Goal: Task Accomplishment & Management: Use online tool/utility

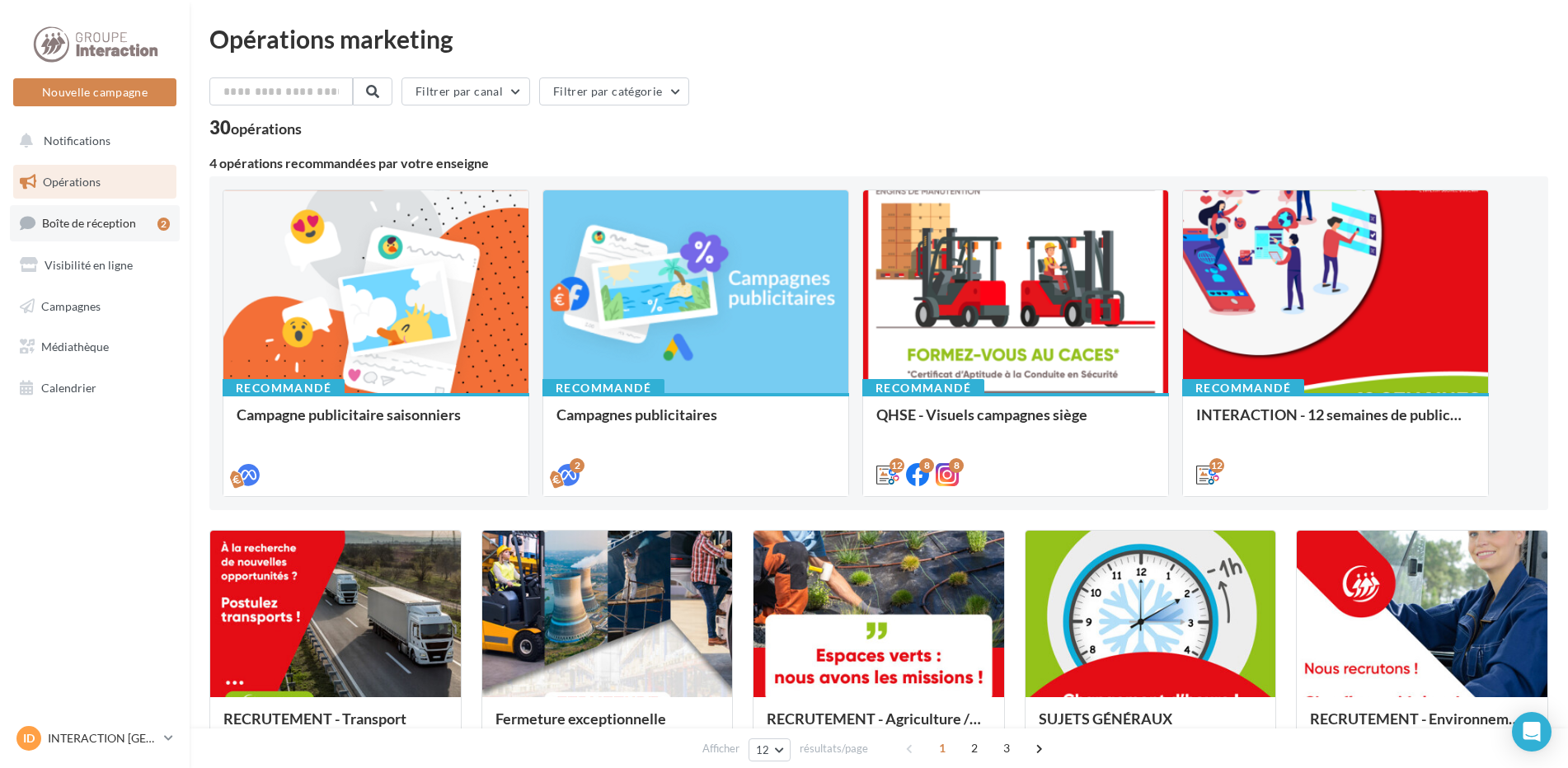
click at [103, 219] on span "Boîte de réception" at bounding box center [89, 223] width 94 height 14
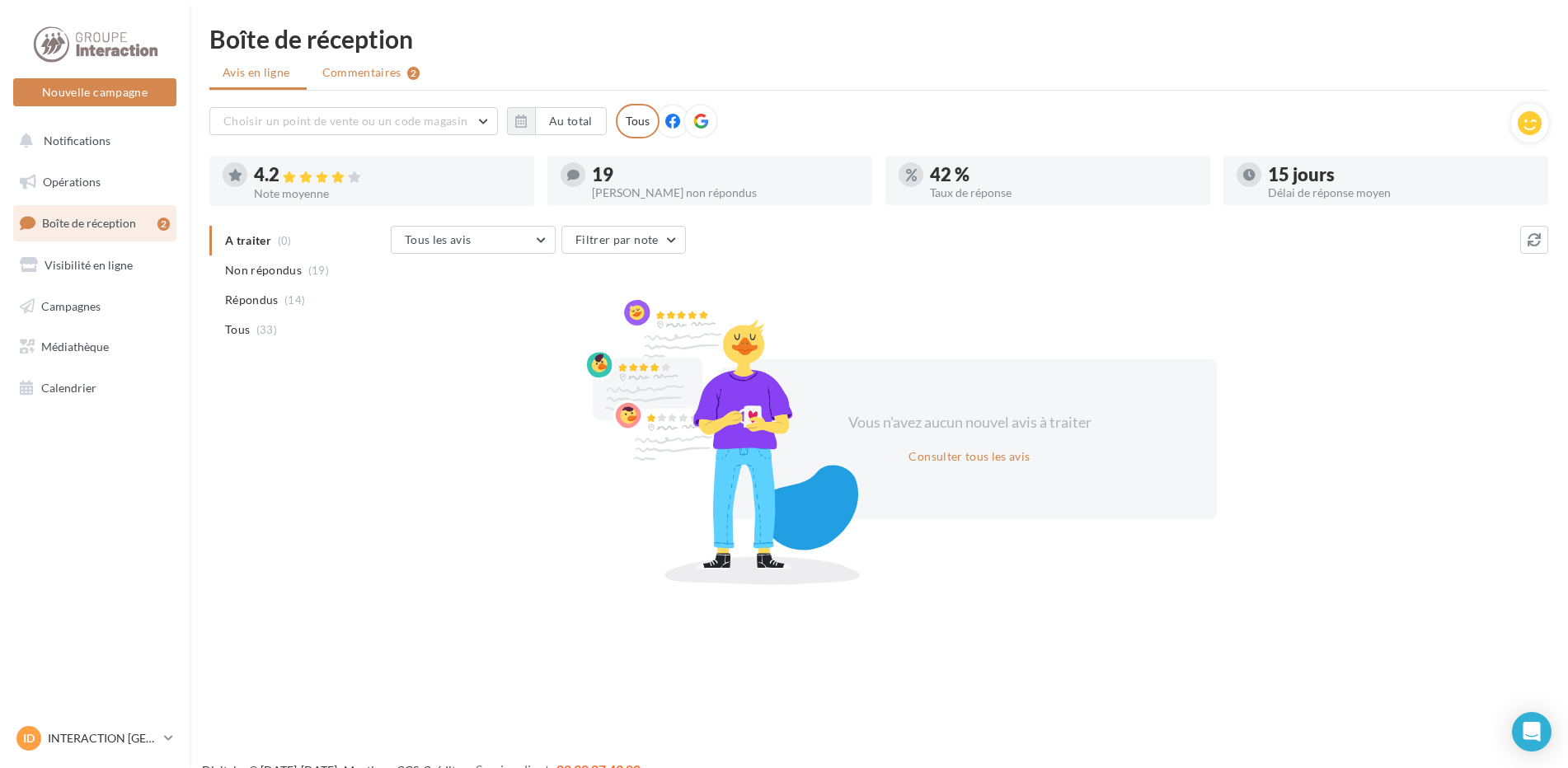
click at [392, 73] on span "Commentaires" at bounding box center [361, 72] width 79 height 17
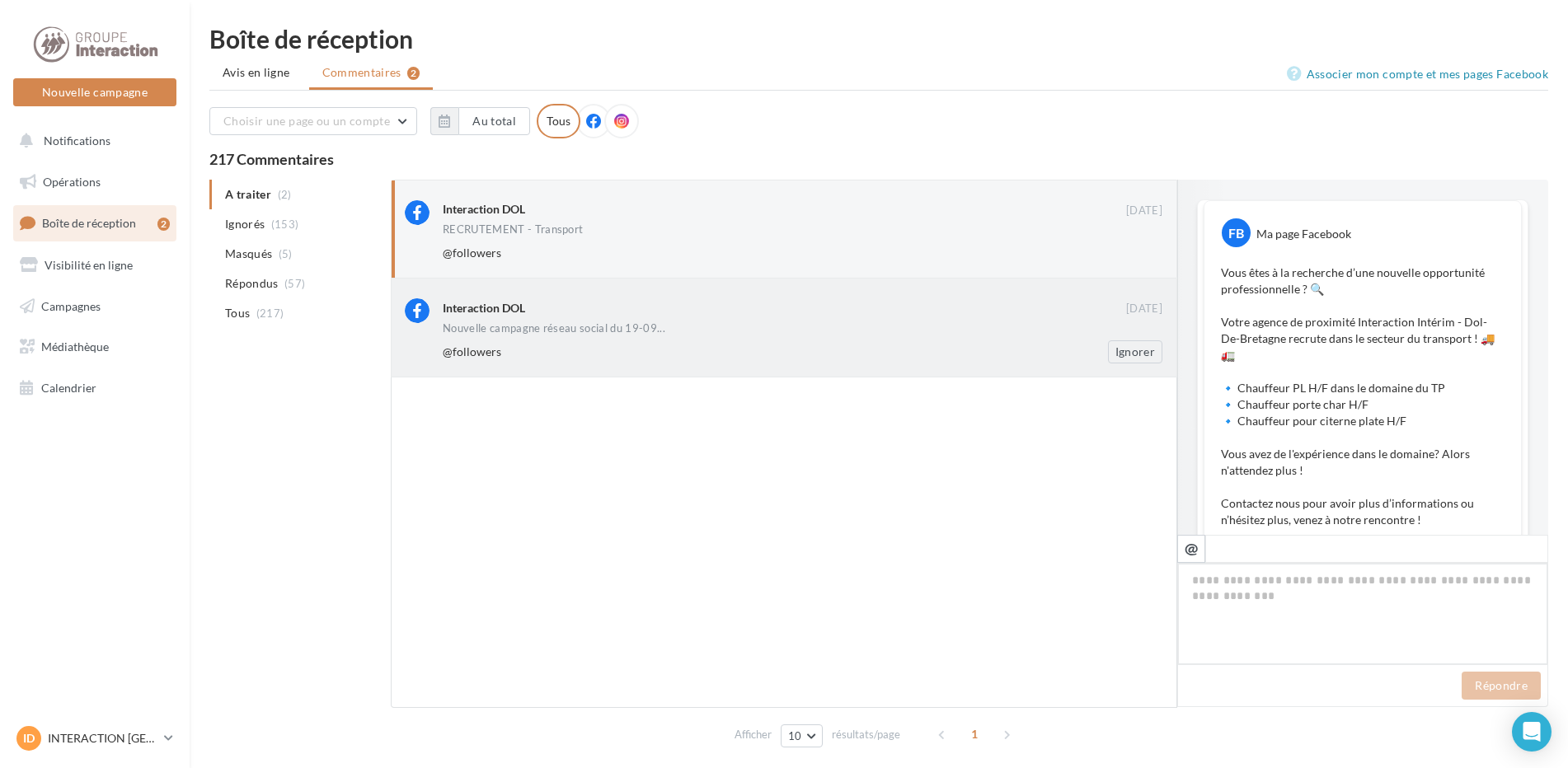
scroll to position [513, 0]
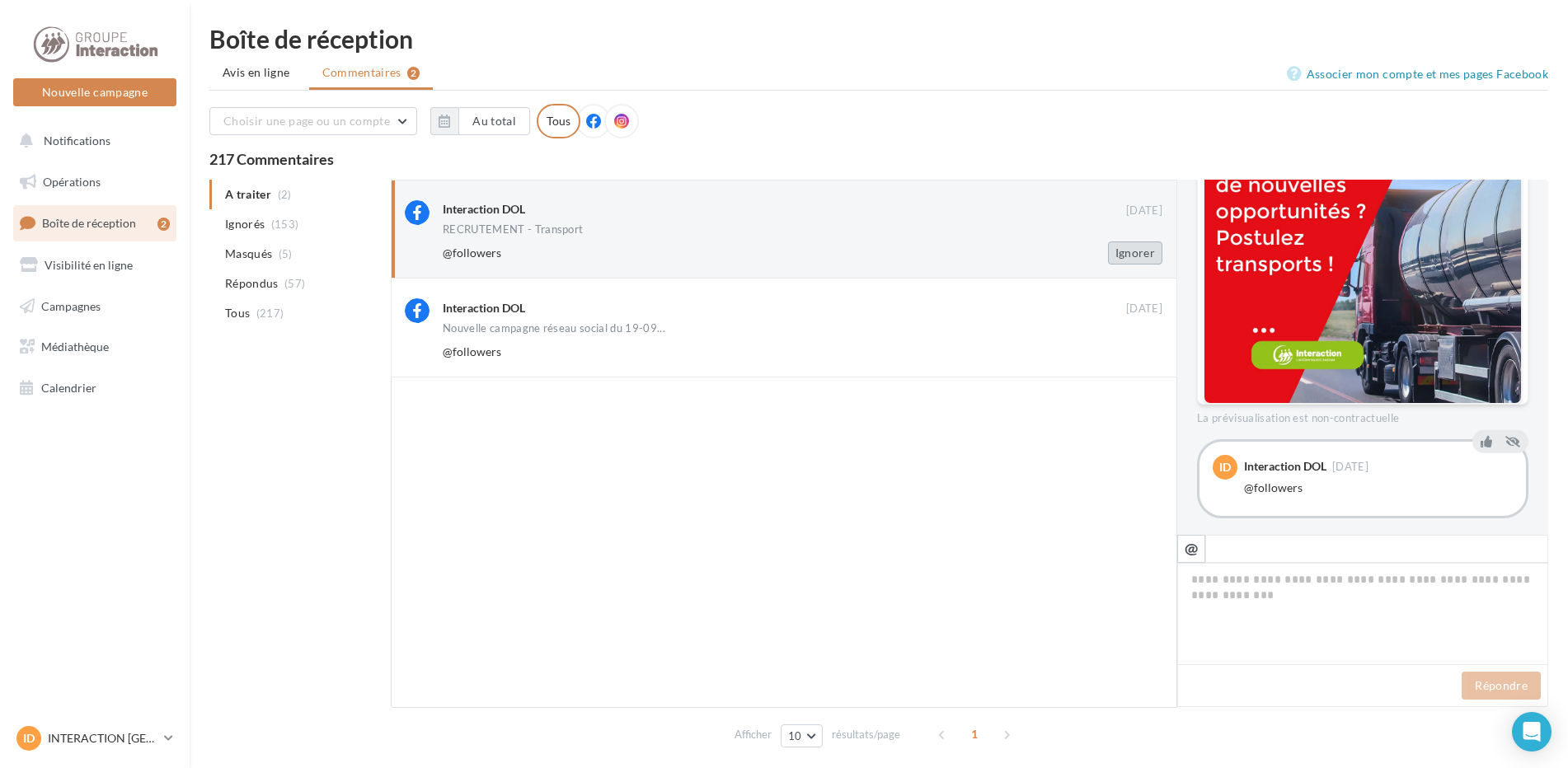
click at [1139, 258] on button "Ignorer" at bounding box center [1135, 252] width 54 height 23
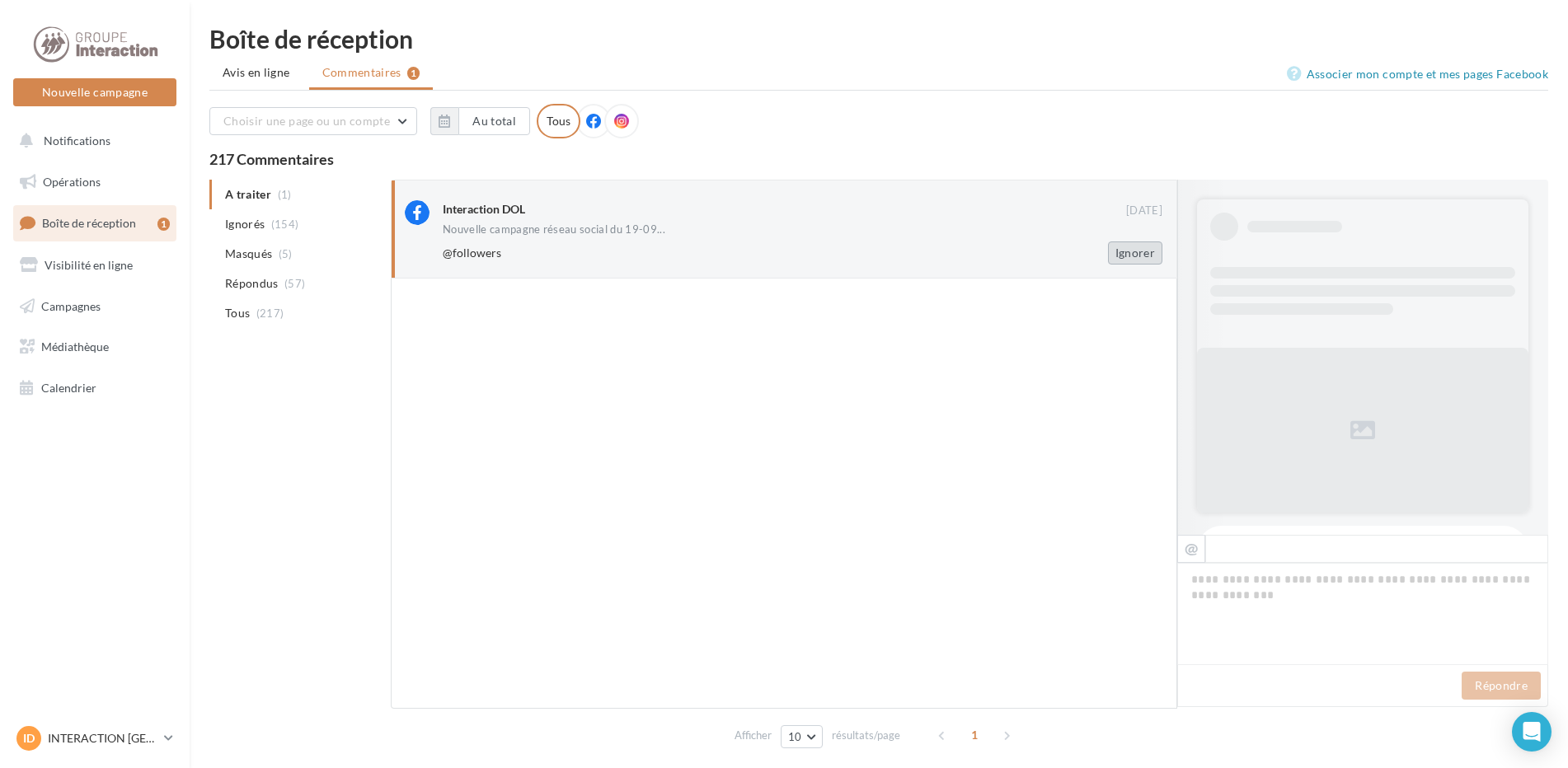
click at [1141, 259] on button "Ignorer" at bounding box center [1135, 252] width 54 height 23
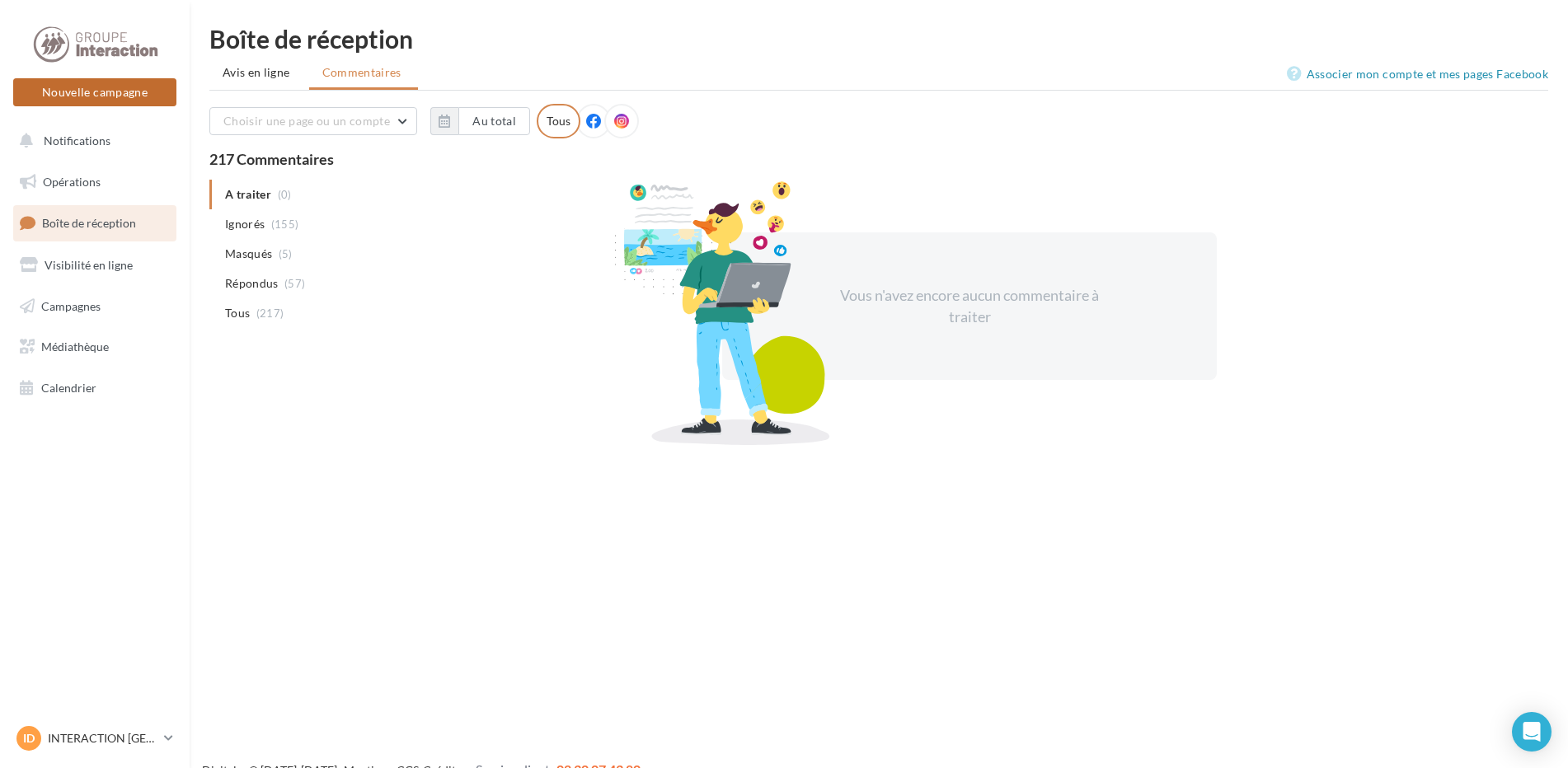
click at [156, 102] on button "Nouvelle campagne" at bounding box center [95, 93] width 163 height 28
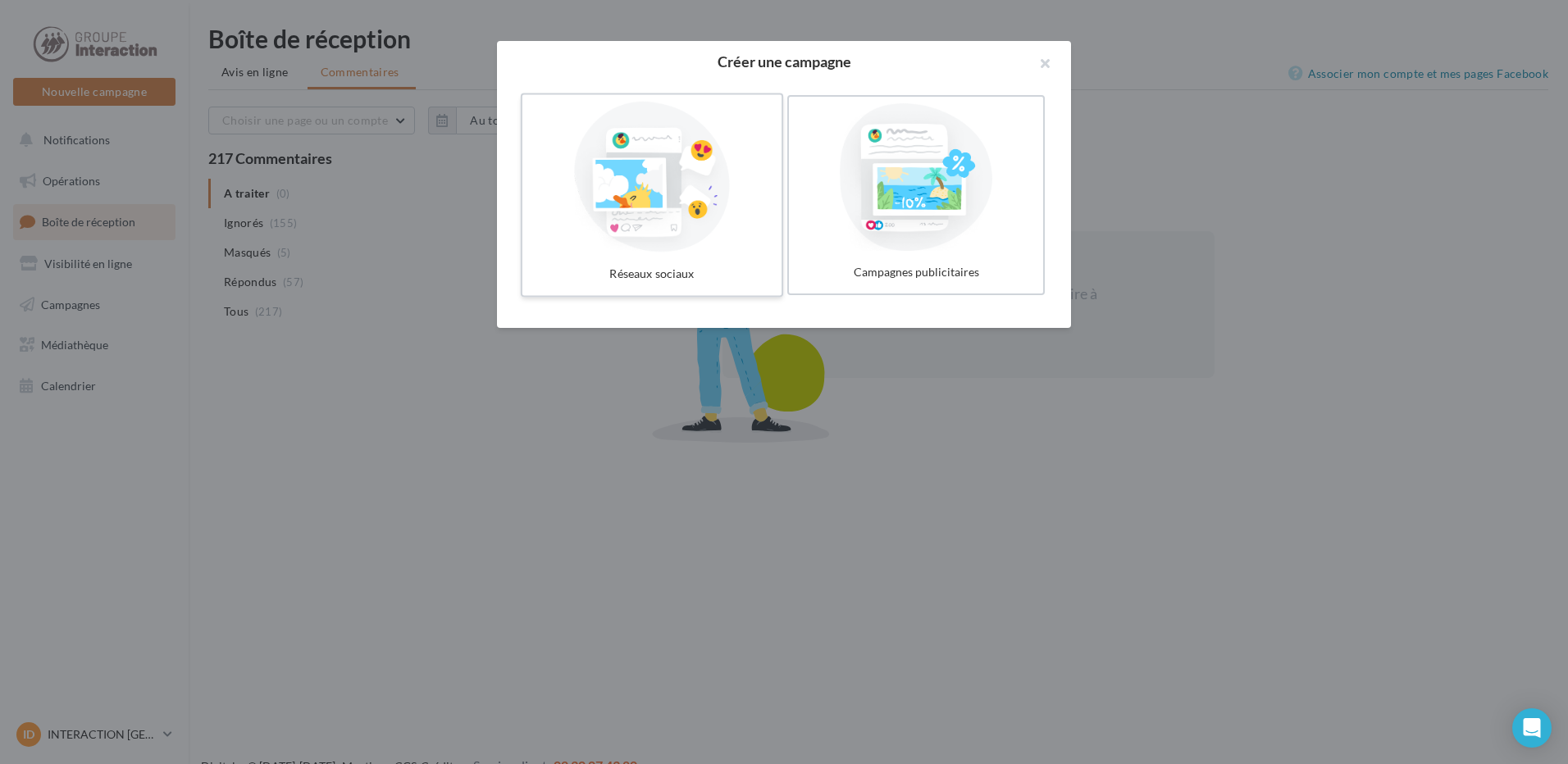
click at [643, 222] on div at bounding box center [652, 177] width 246 height 151
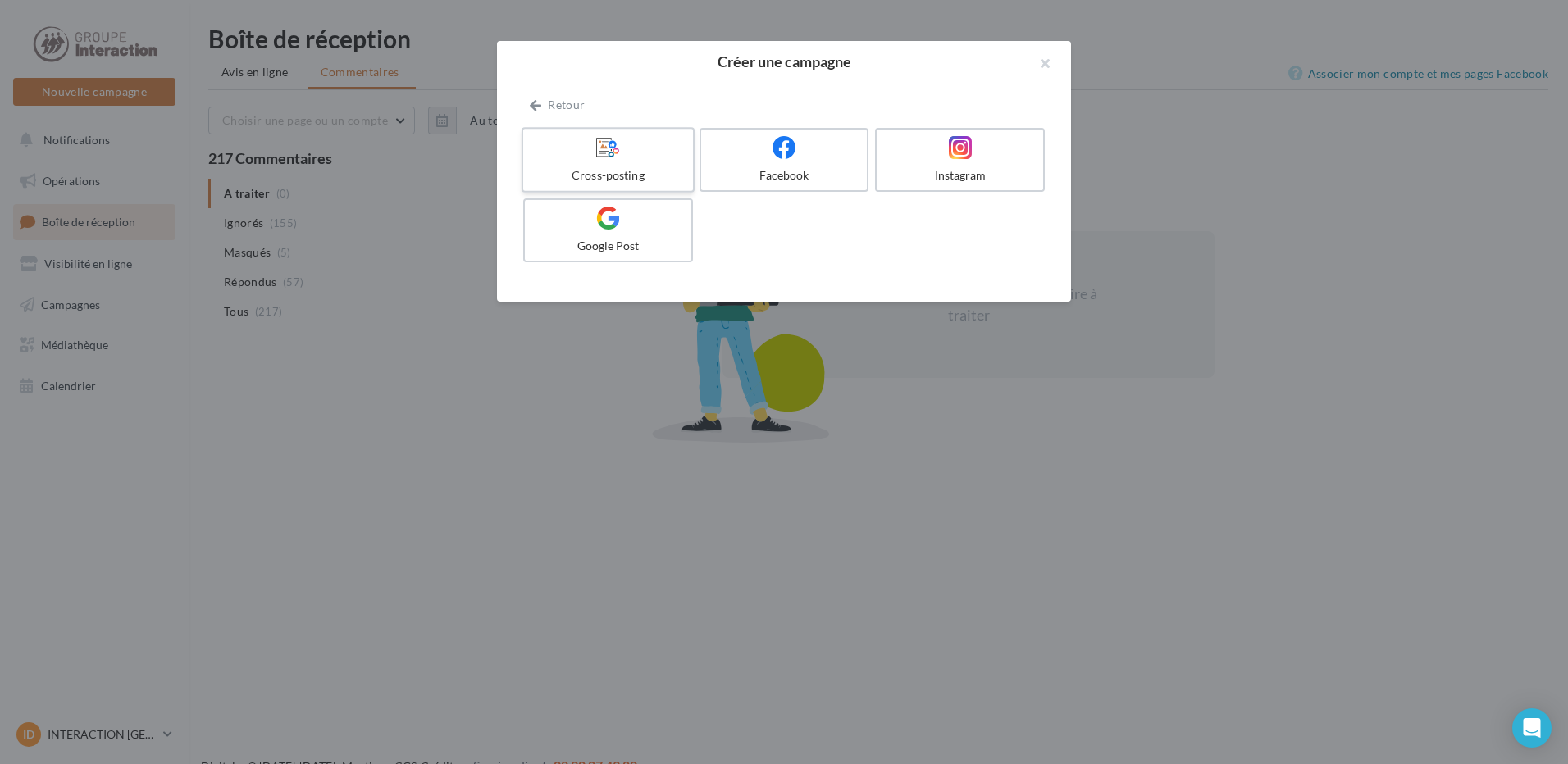
click at [624, 163] on label "Cross-posting" at bounding box center [608, 160] width 173 height 66
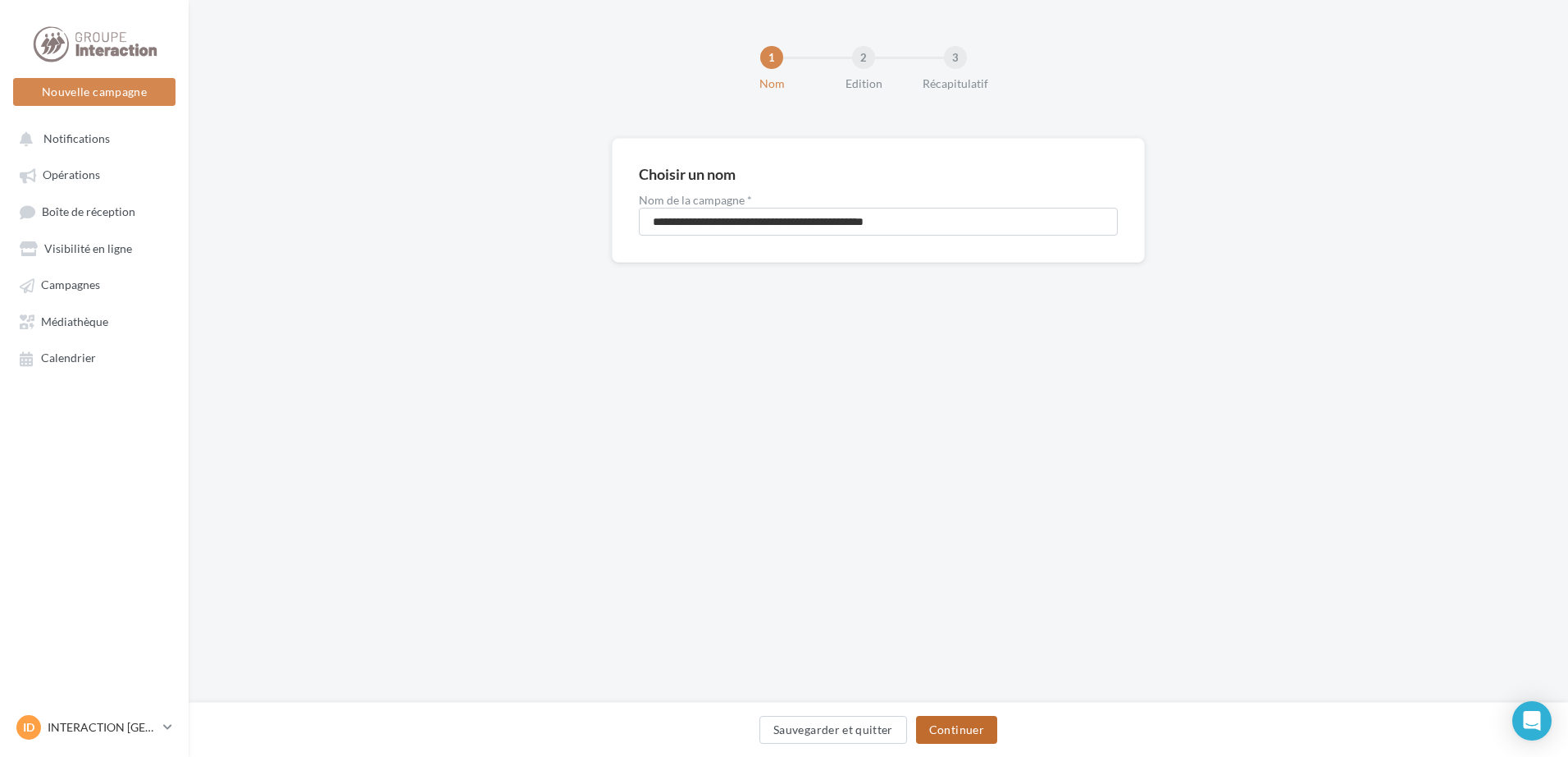
click at [938, 732] on button "Continuer" at bounding box center [956, 730] width 81 height 27
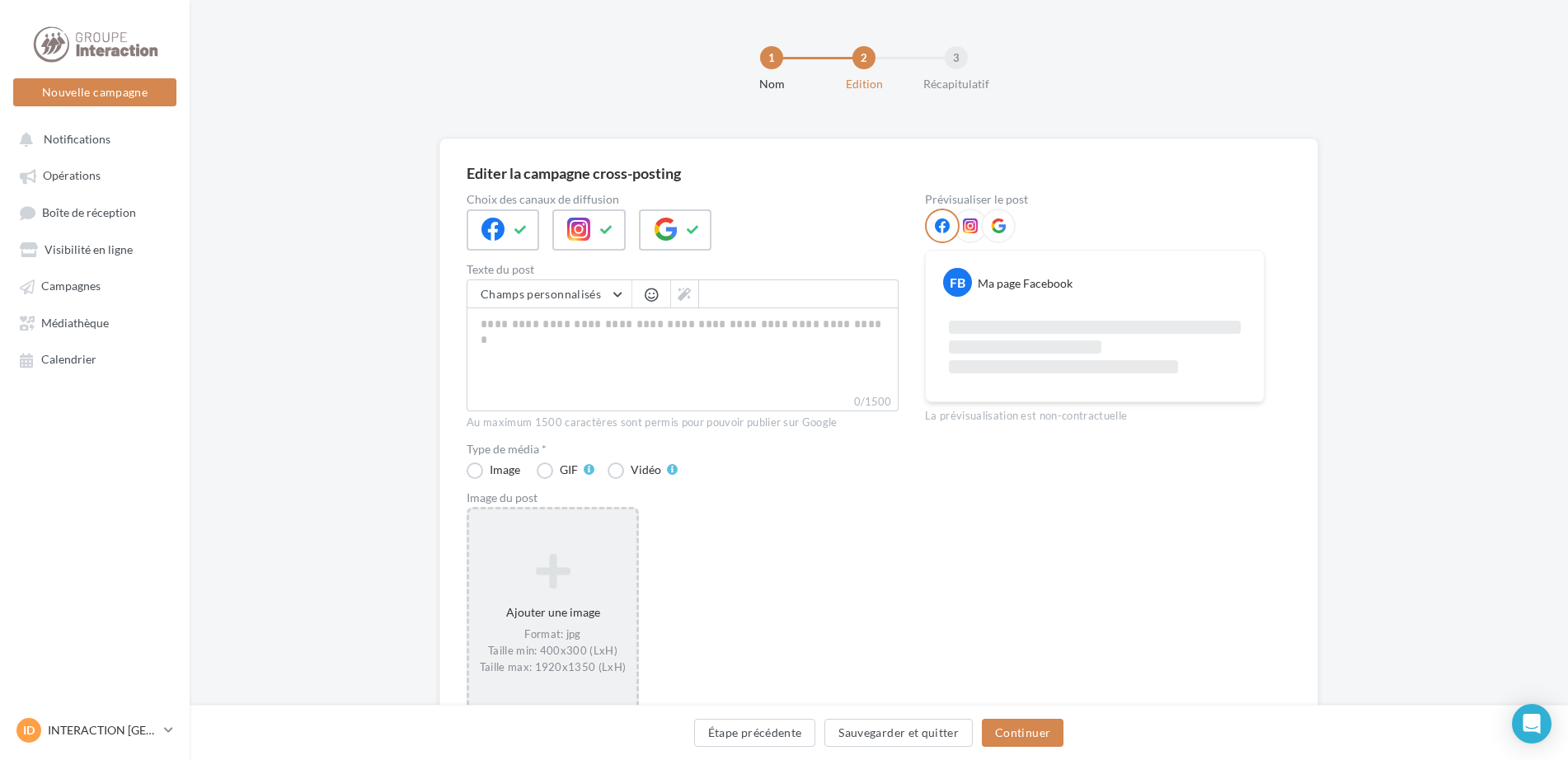
click at [563, 589] on icon at bounding box center [553, 571] width 155 height 39
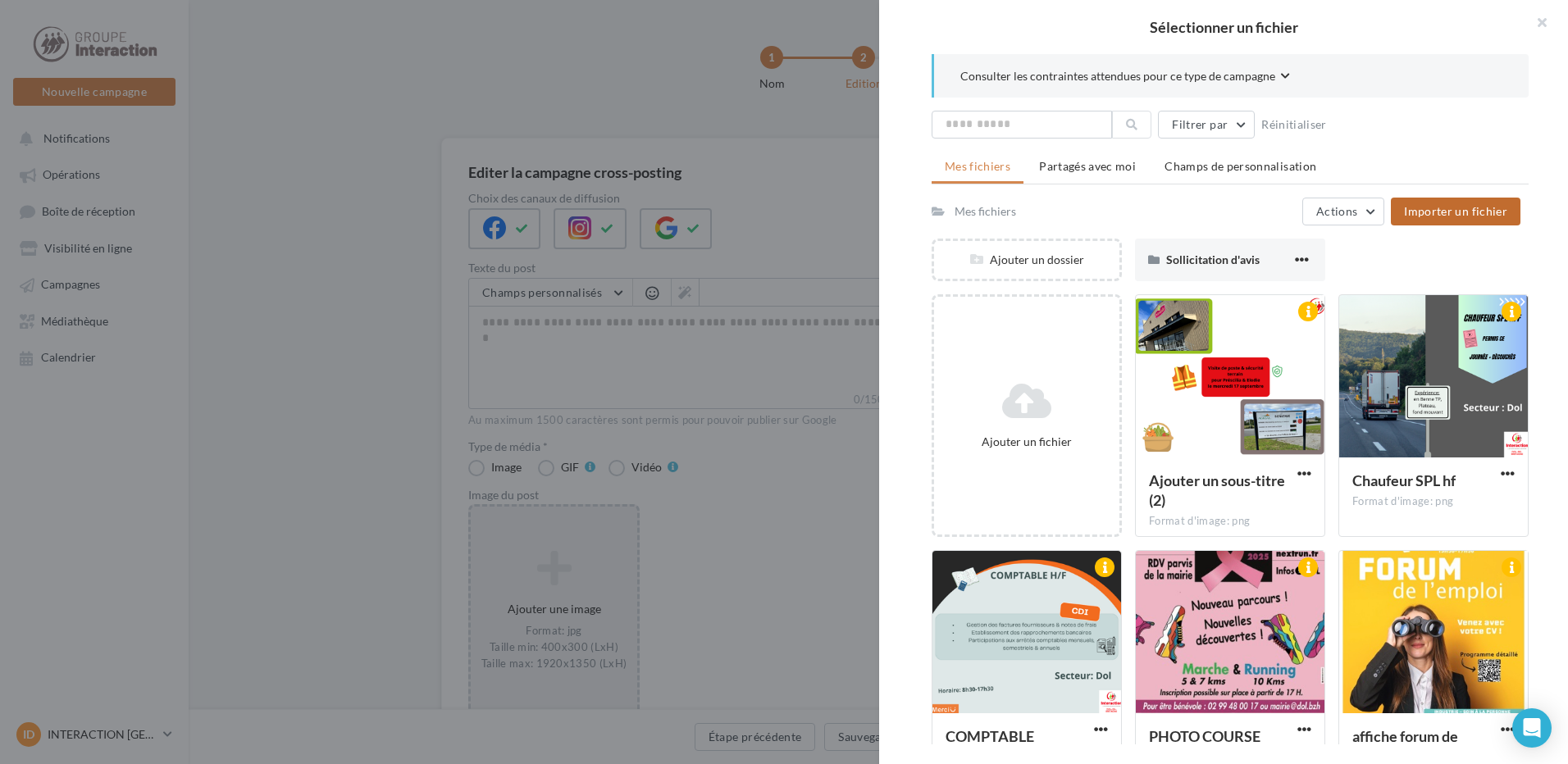
click at [1461, 208] on span "Importer un fichier" at bounding box center [1455, 211] width 103 height 14
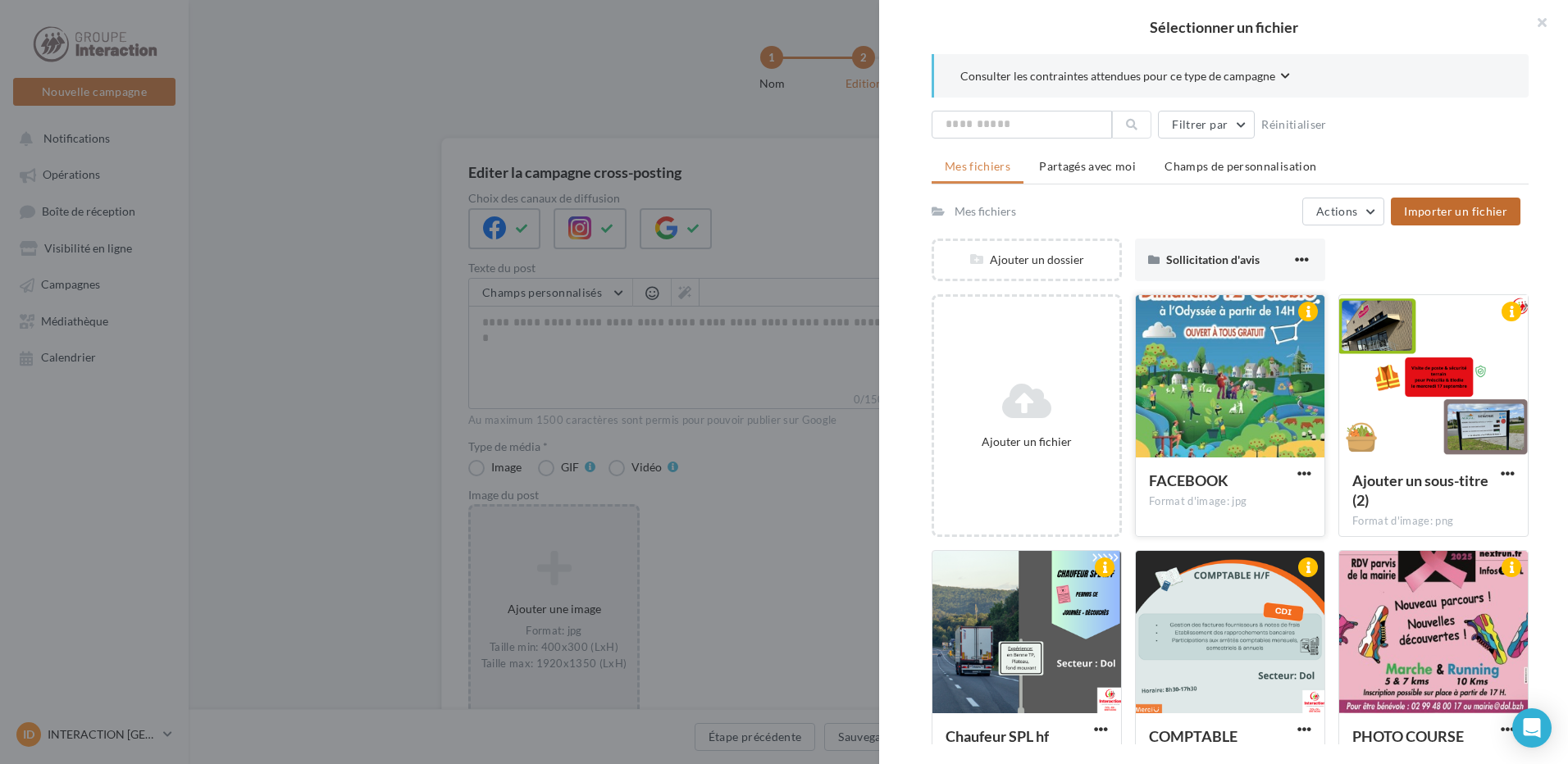
click at [1231, 356] on div at bounding box center [1230, 376] width 188 height 164
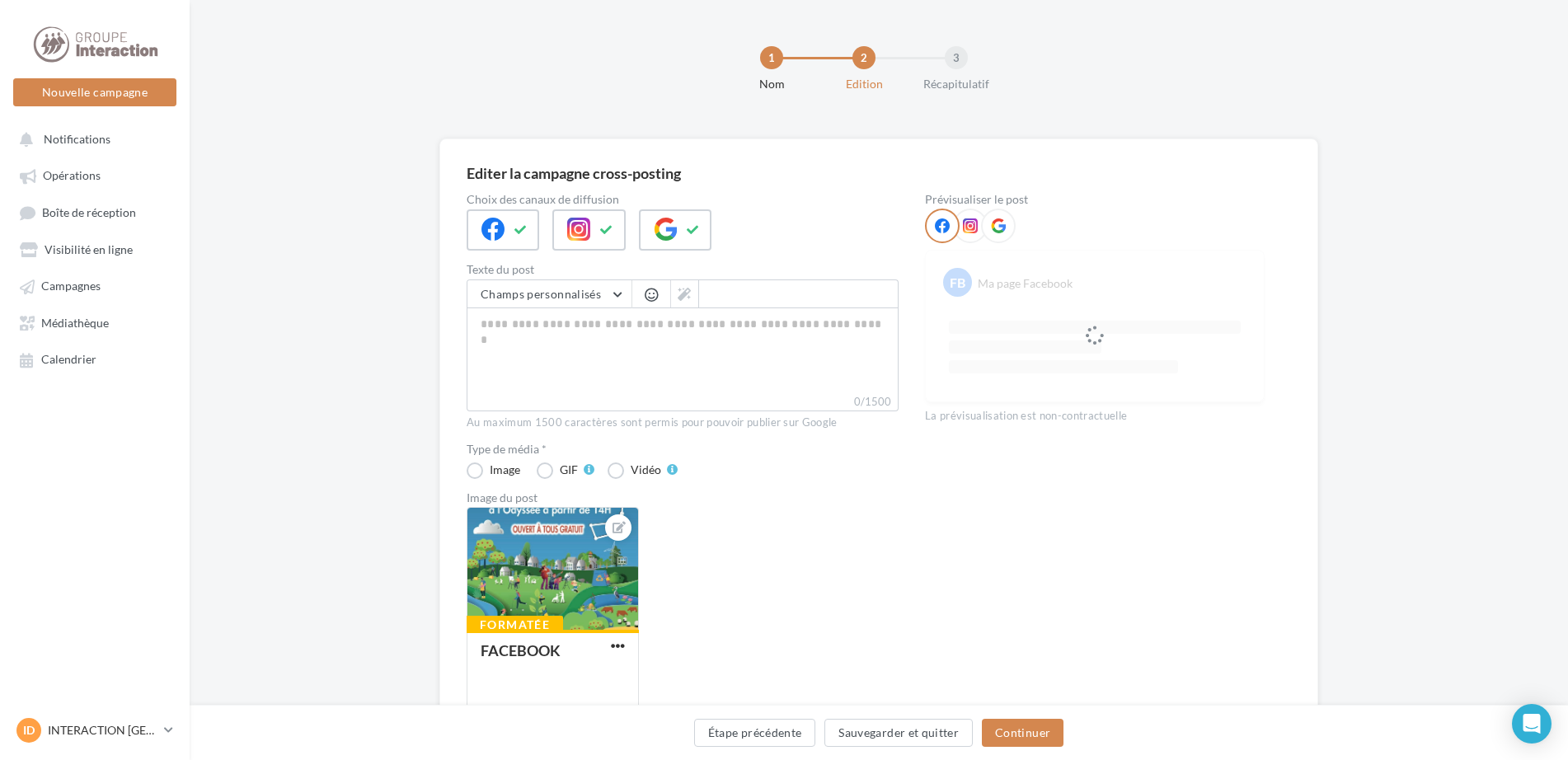
click at [655, 293] on span "button" at bounding box center [650, 294] width 13 height 14
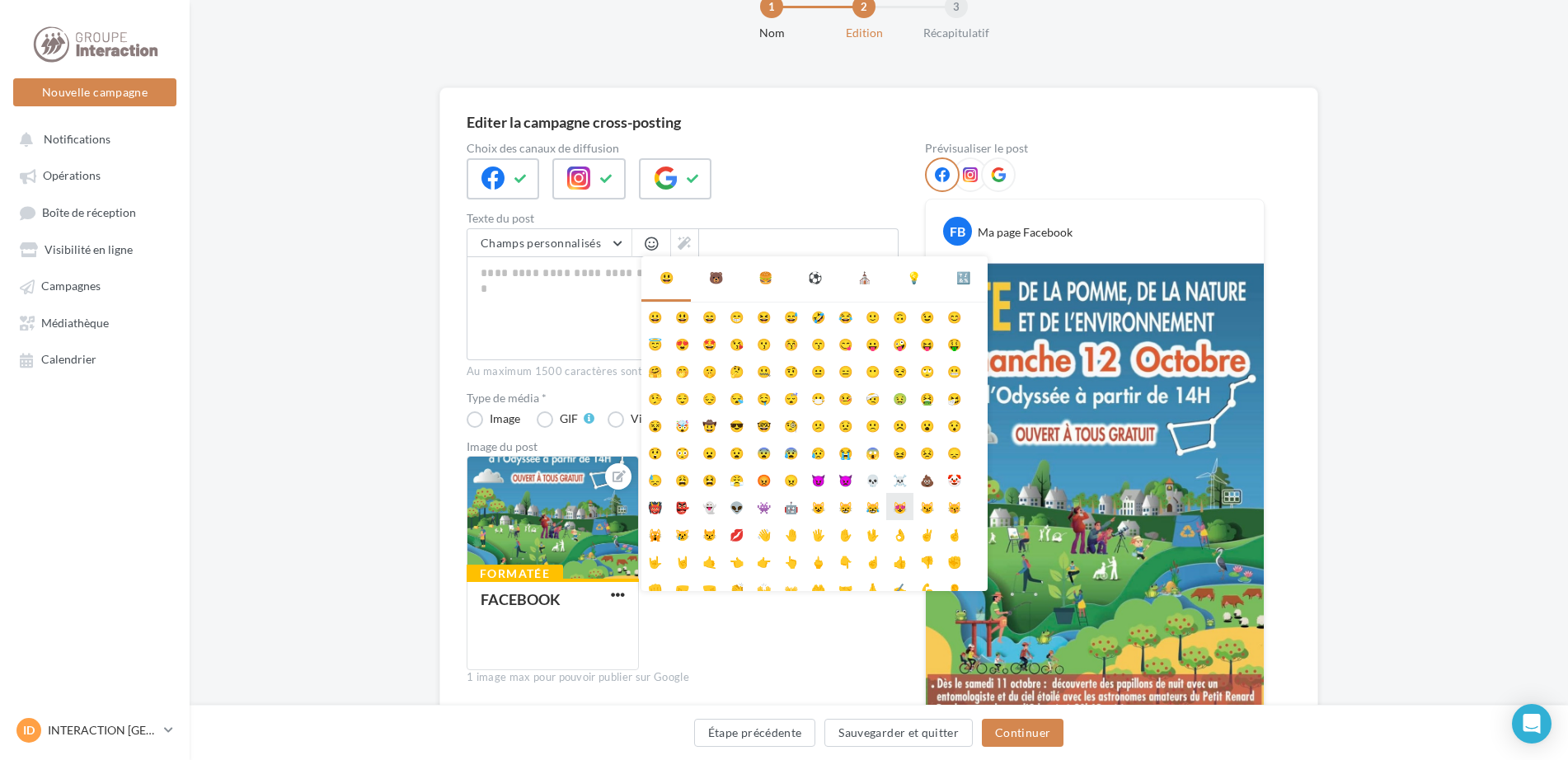
scroll to position [65, 0]
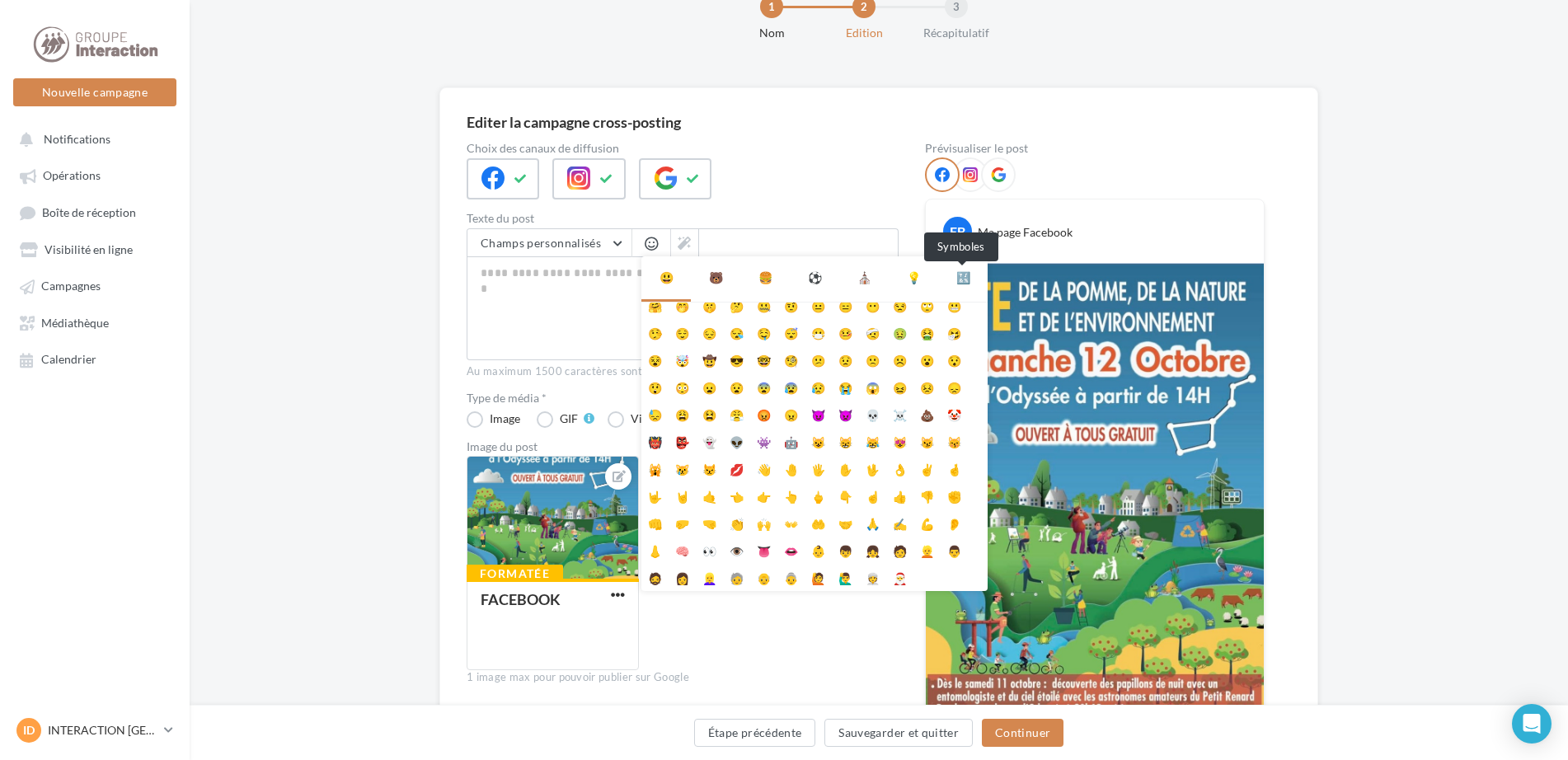
click at [960, 278] on div "🔣" at bounding box center [963, 278] width 14 height 17
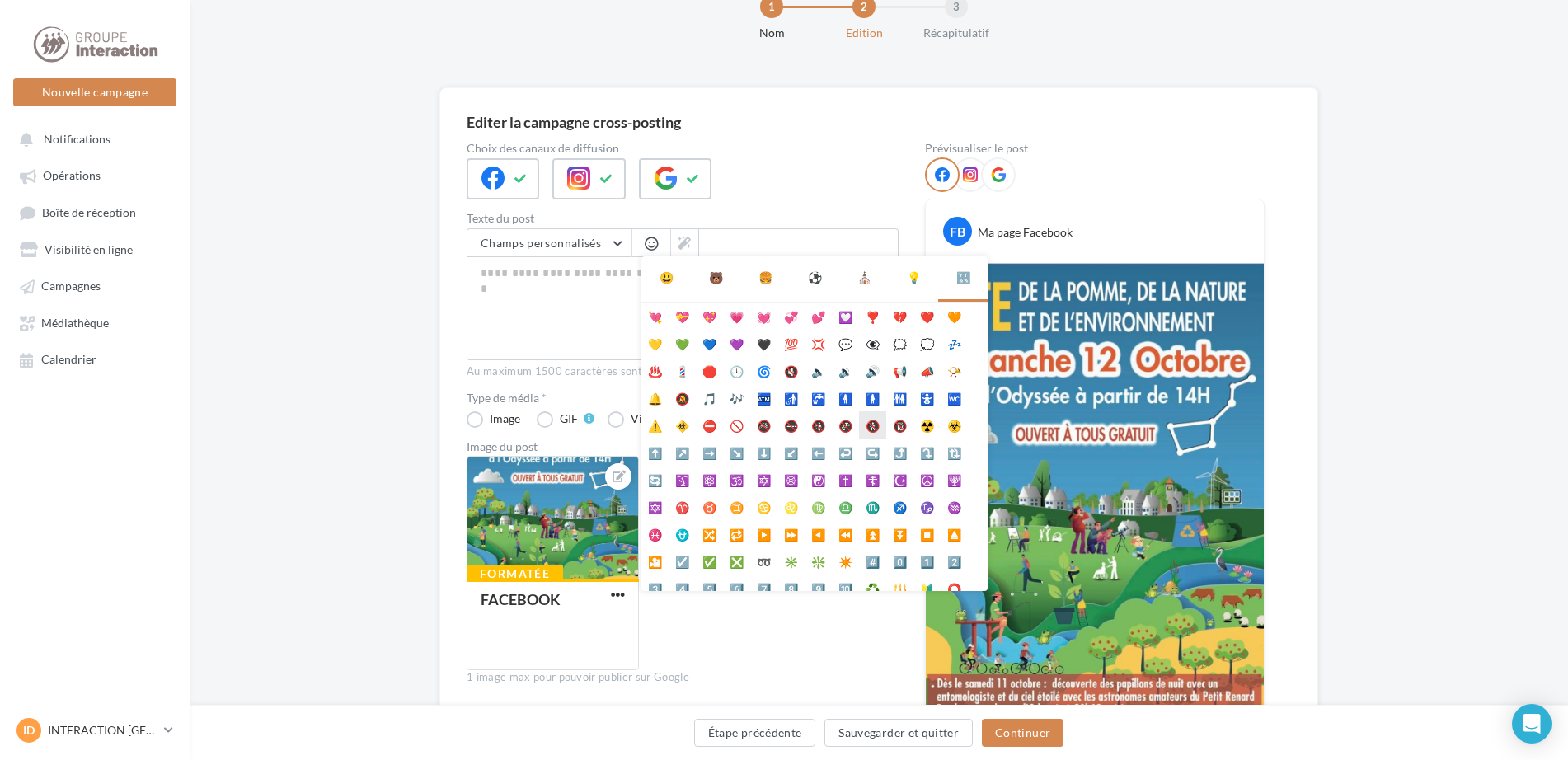
scroll to position [93, 0]
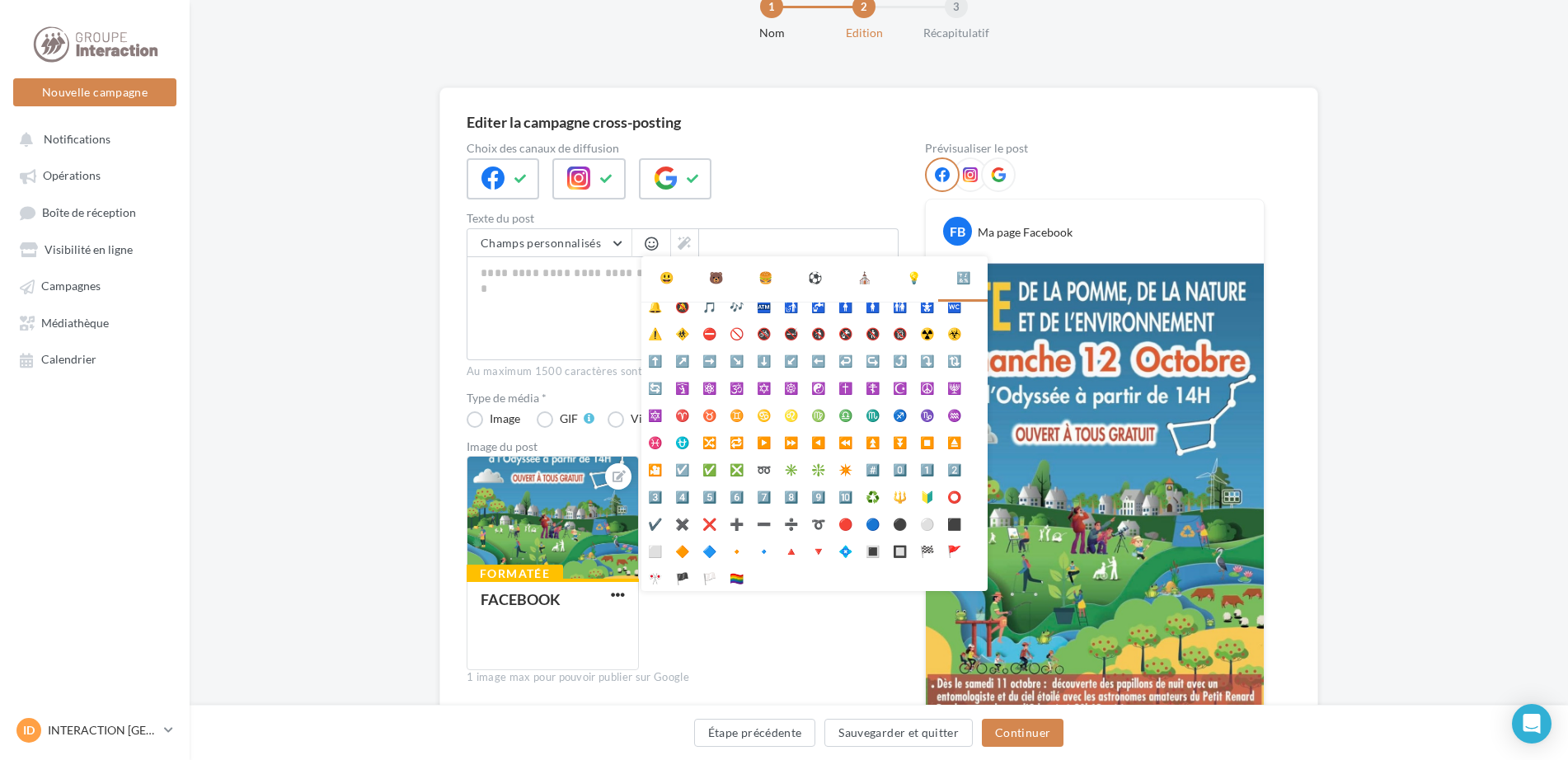
click at [922, 279] on div "💡" at bounding box center [913, 278] width 49 height 43
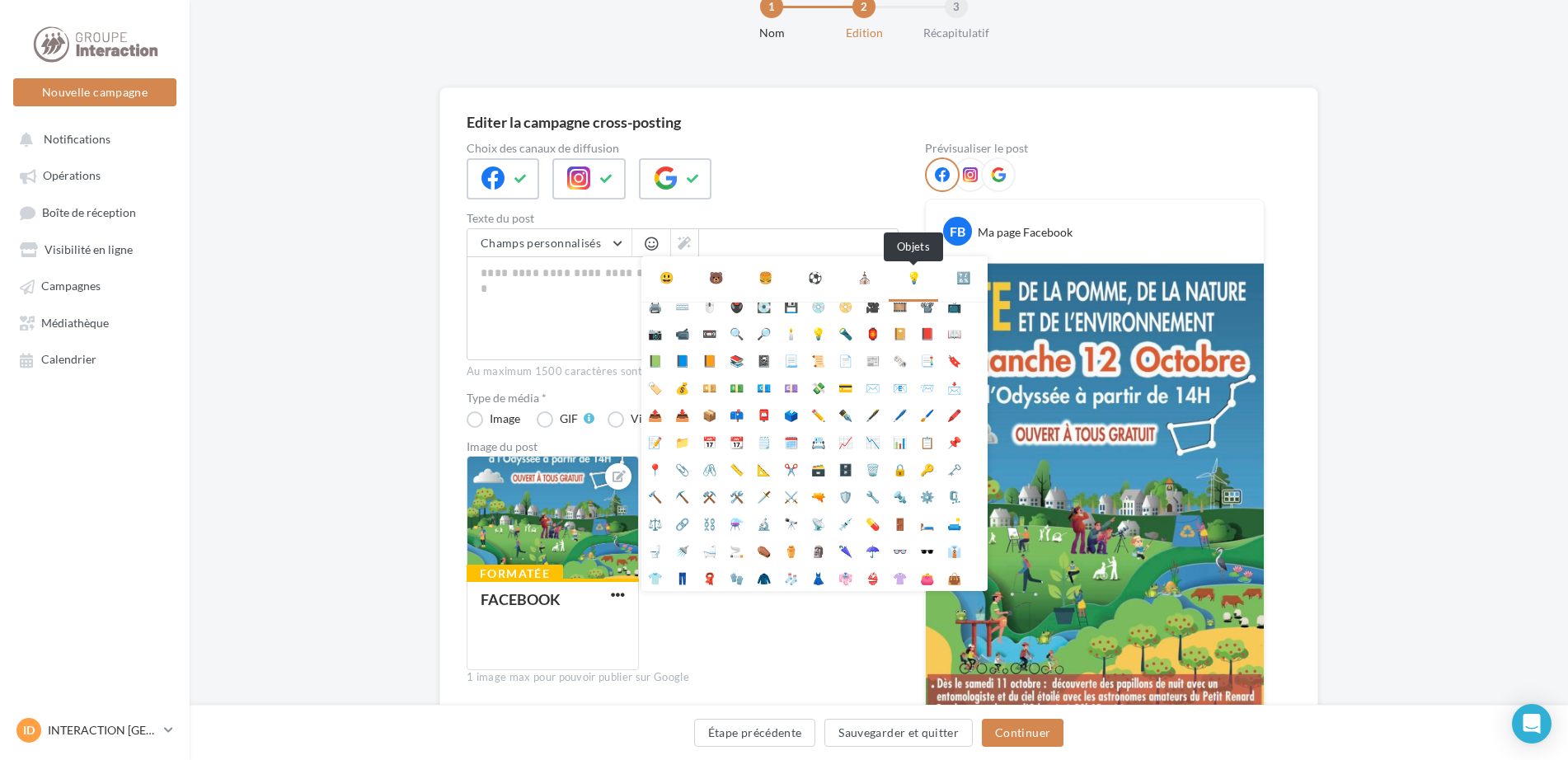
click at [907, 278] on div "💡" at bounding box center [914, 278] width 14 height 17
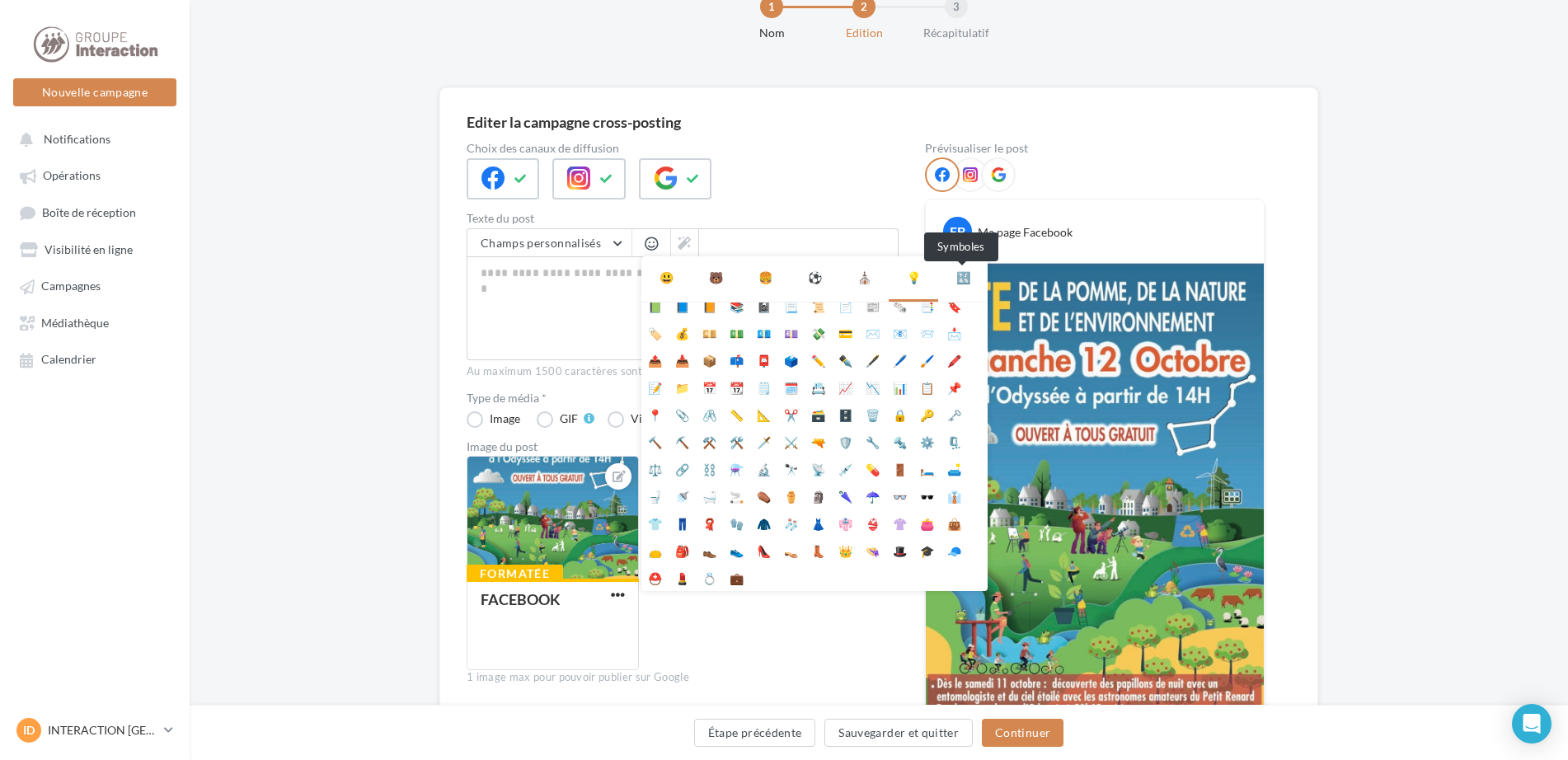
click at [968, 275] on div "🔣" at bounding box center [963, 278] width 14 height 17
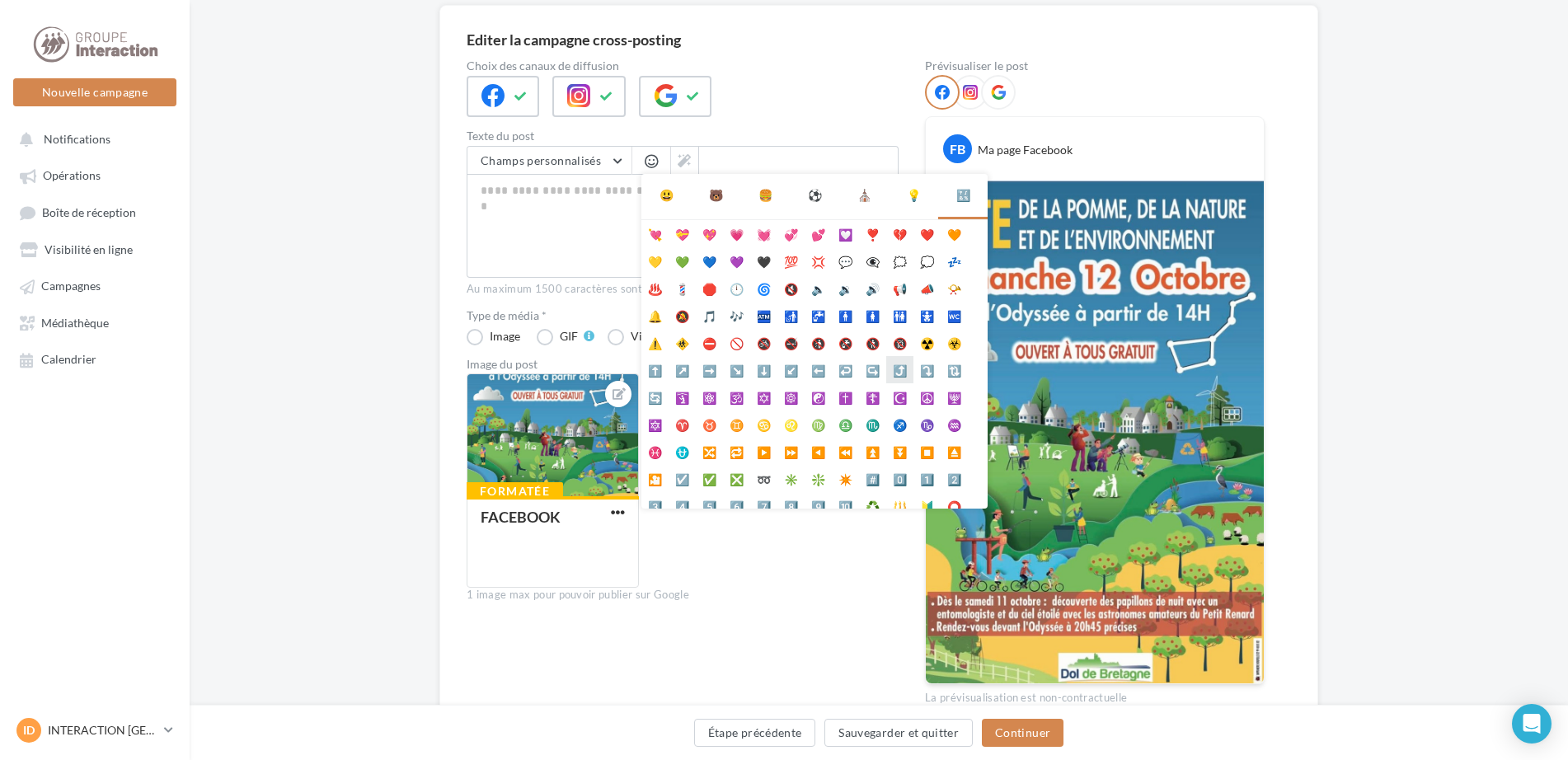
scroll to position [83, 0]
